Goal: Task Accomplishment & Management: Use online tool/utility

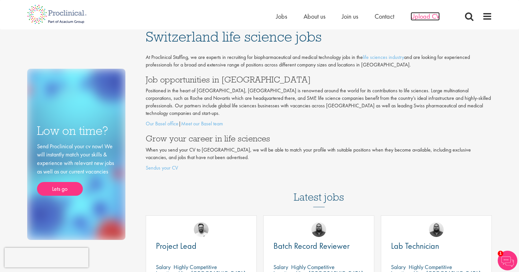
click at [425, 20] on span "Upload CV" at bounding box center [425, 16] width 29 height 9
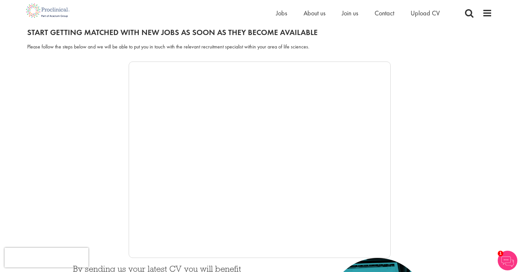
scroll to position [90, 0]
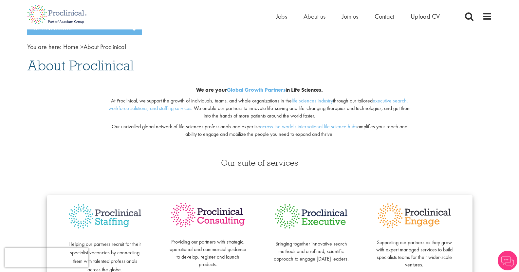
scroll to position [18, 0]
click at [276, 18] on span "Jobs" at bounding box center [281, 16] width 11 height 9
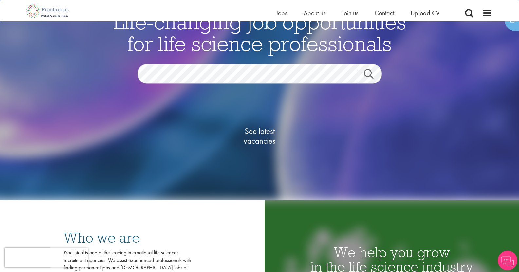
scroll to position [61, 0]
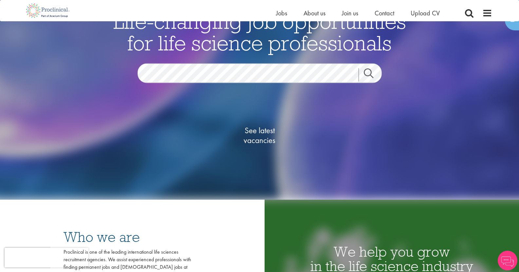
click at [242, 86] on div "See latest vacancies" at bounding box center [260, 128] width 318 height 91
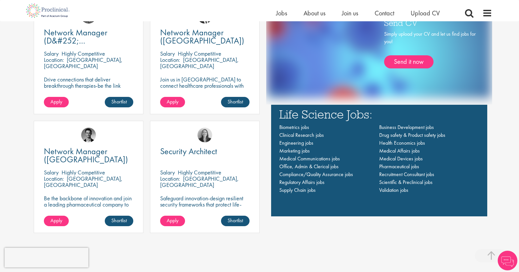
scroll to position [468, 0]
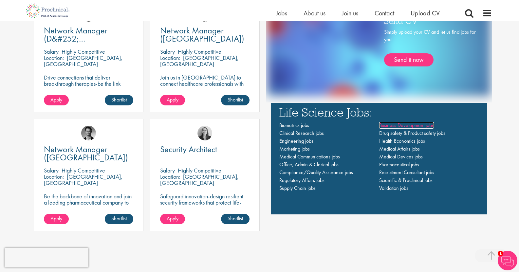
click at [383, 122] on span "Business Development jobs" at bounding box center [406, 125] width 55 height 7
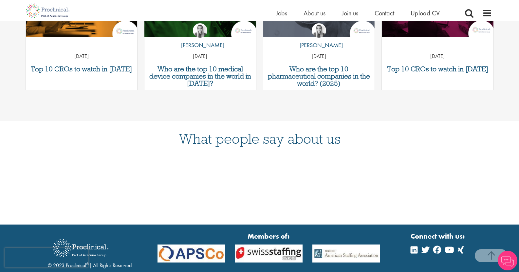
scroll to position [766, 0]
